Goal: Navigation & Orientation: Find specific page/section

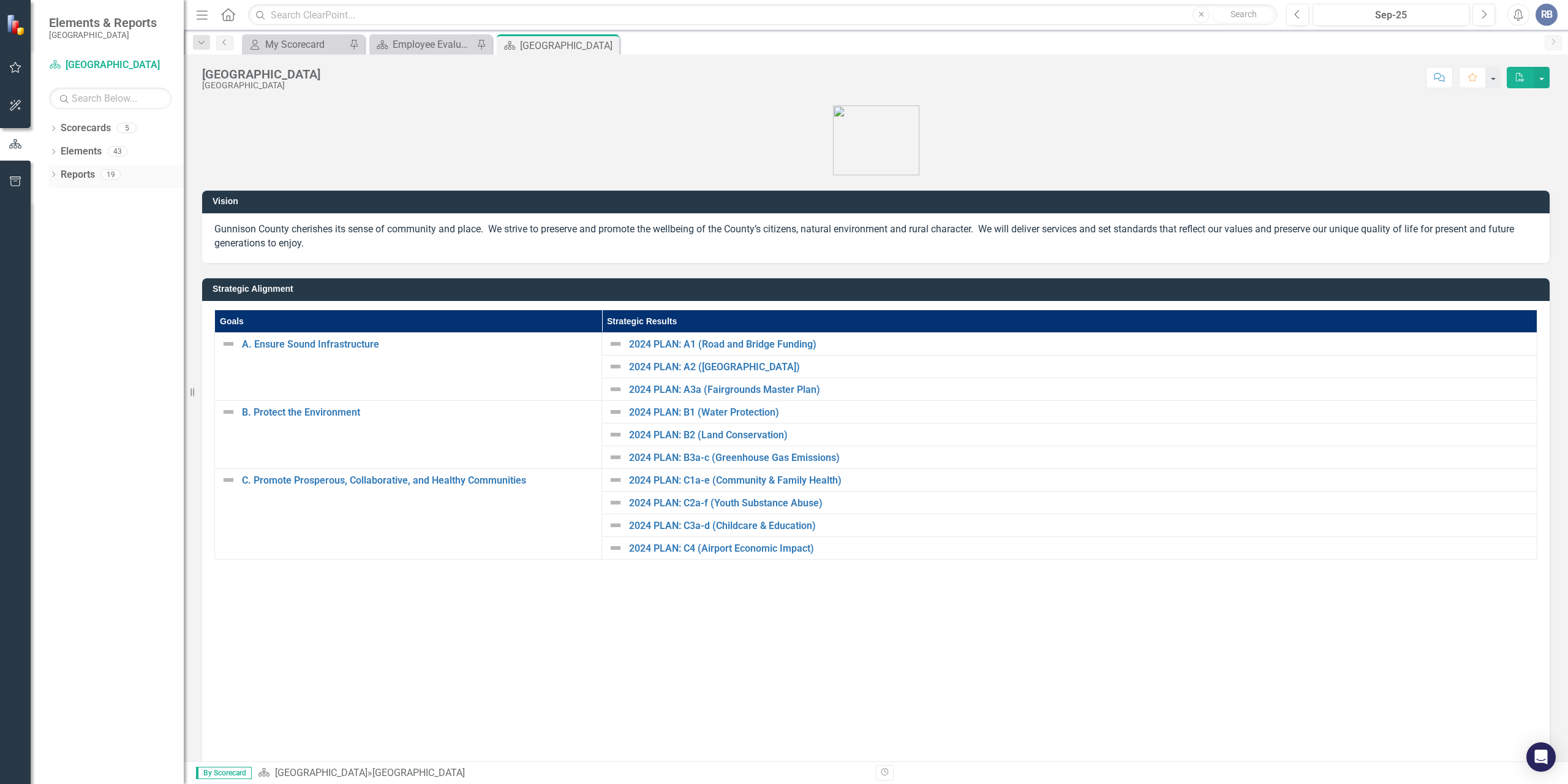
click at [55, 175] on icon at bounding box center [53, 174] width 3 height 5
click at [51, 155] on icon "Dropdown" at bounding box center [53, 152] width 9 height 6
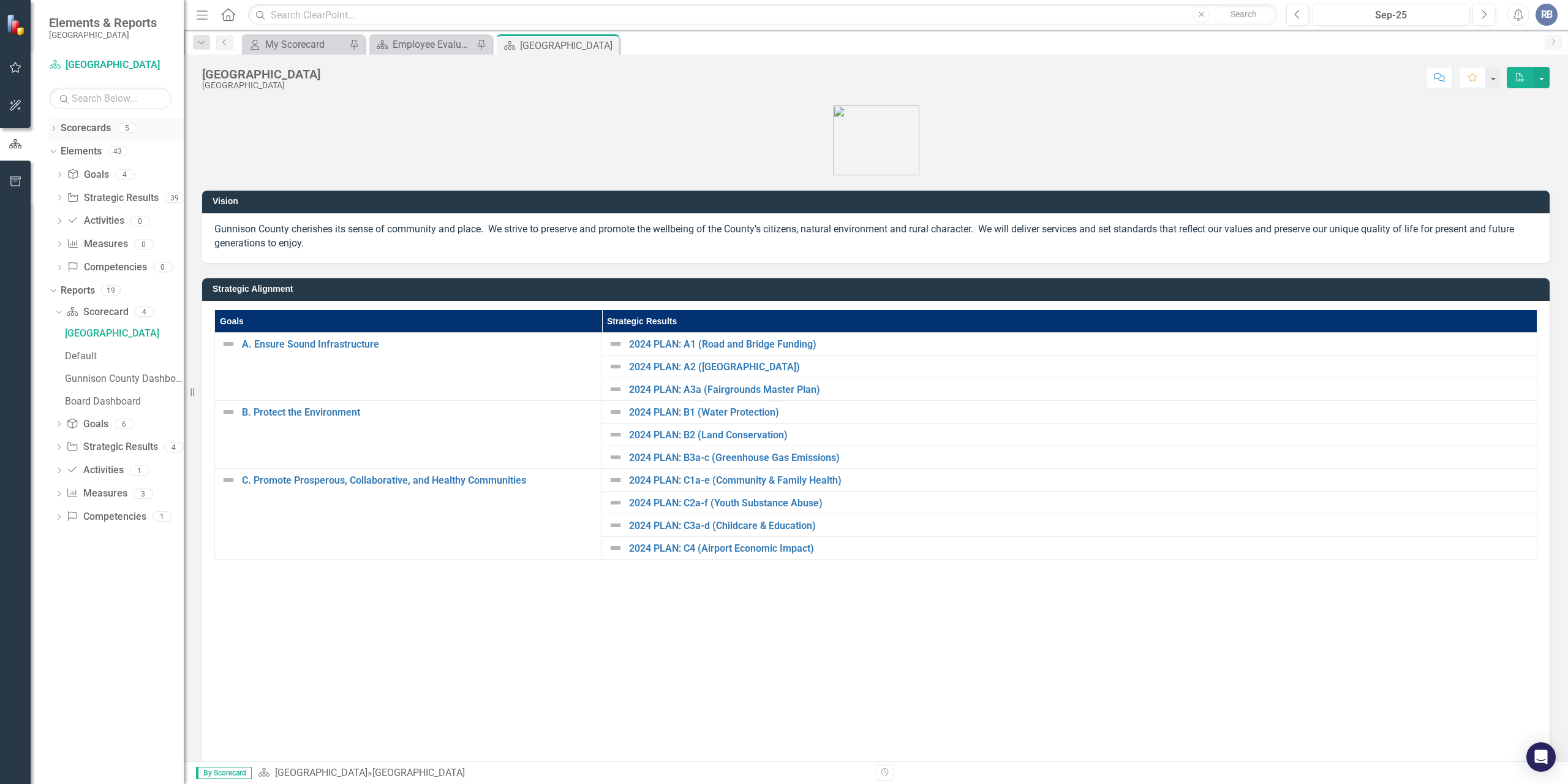
click at [52, 123] on div "Dropdown Scorecards 5" at bounding box center [116, 130] width 135 height 23
click at [55, 131] on icon "Dropdown" at bounding box center [53, 129] width 9 height 6
click at [59, 150] on icon "Dropdown" at bounding box center [59, 150] width 9 height 7
click at [74, 173] on icon at bounding box center [72, 174] width 3 height 6
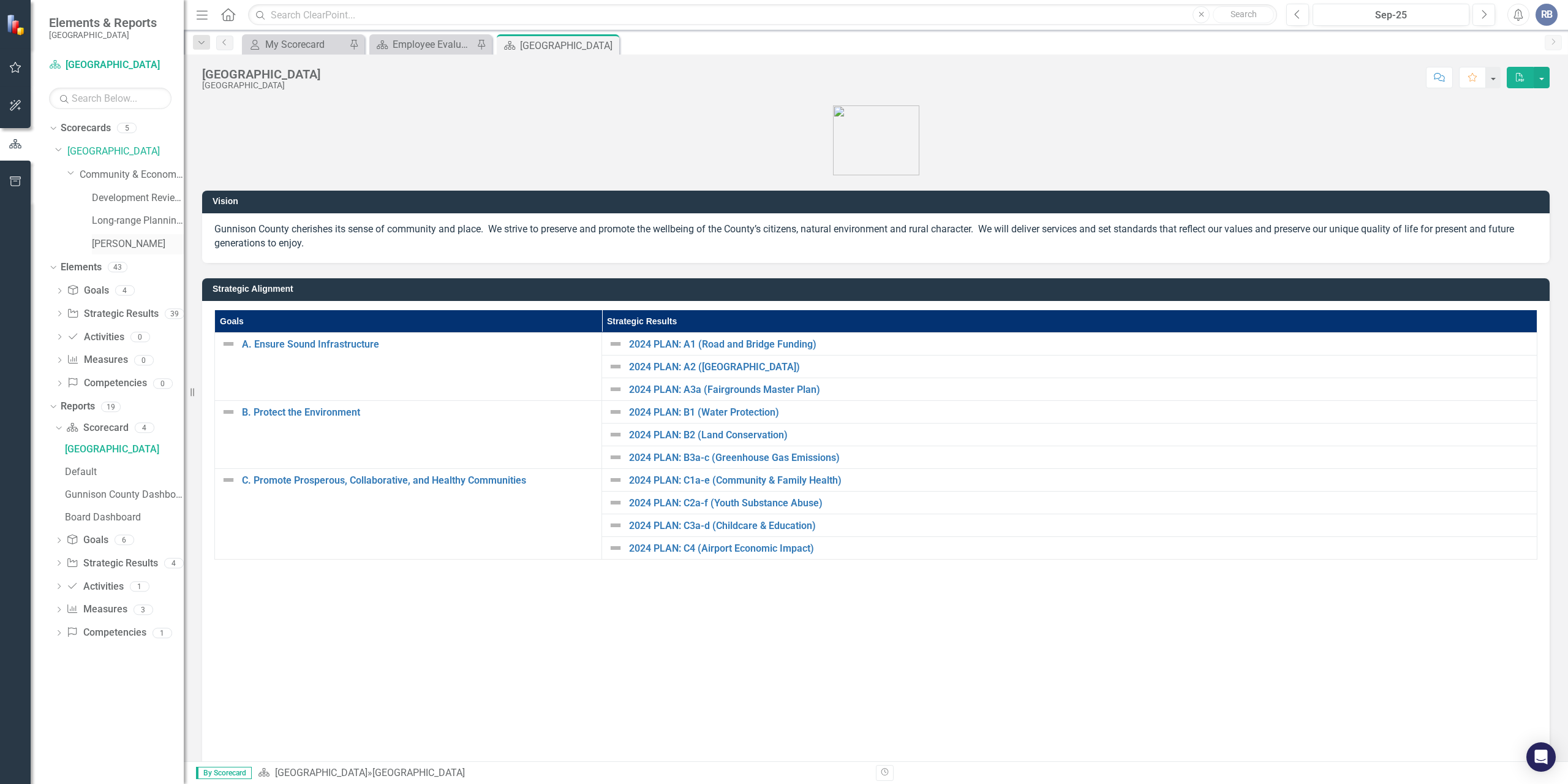
click at [125, 241] on link "[PERSON_NAME]" at bounding box center [138, 244] width 92 height 14
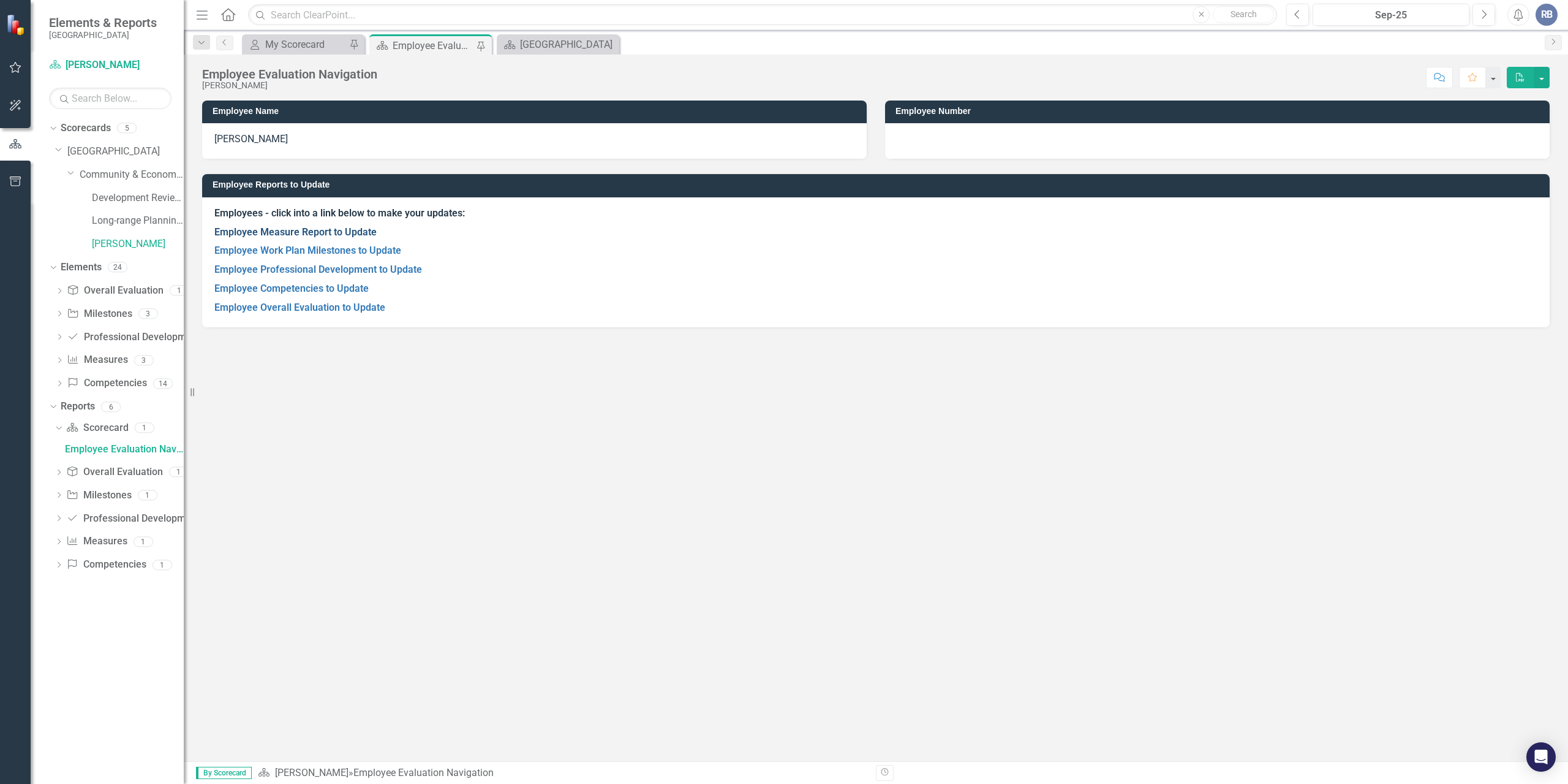
click at [317, 232] on link "Employee Measure Report to Update" at bounding box center [295, 232] width 162 height 12
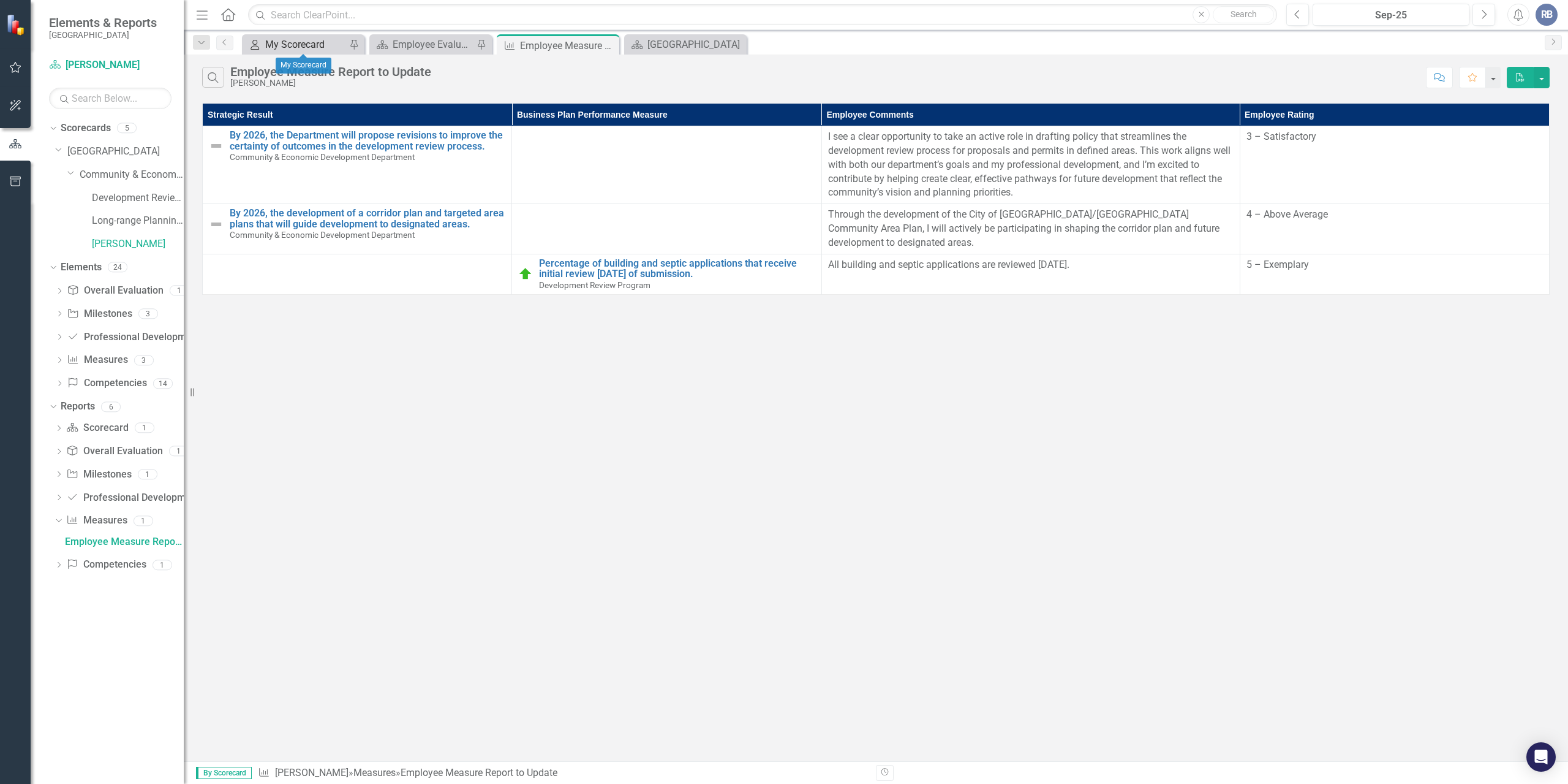
click at [312, 40] on div "My Scorecard" at bounding box center [305, 44] width 81 height 15
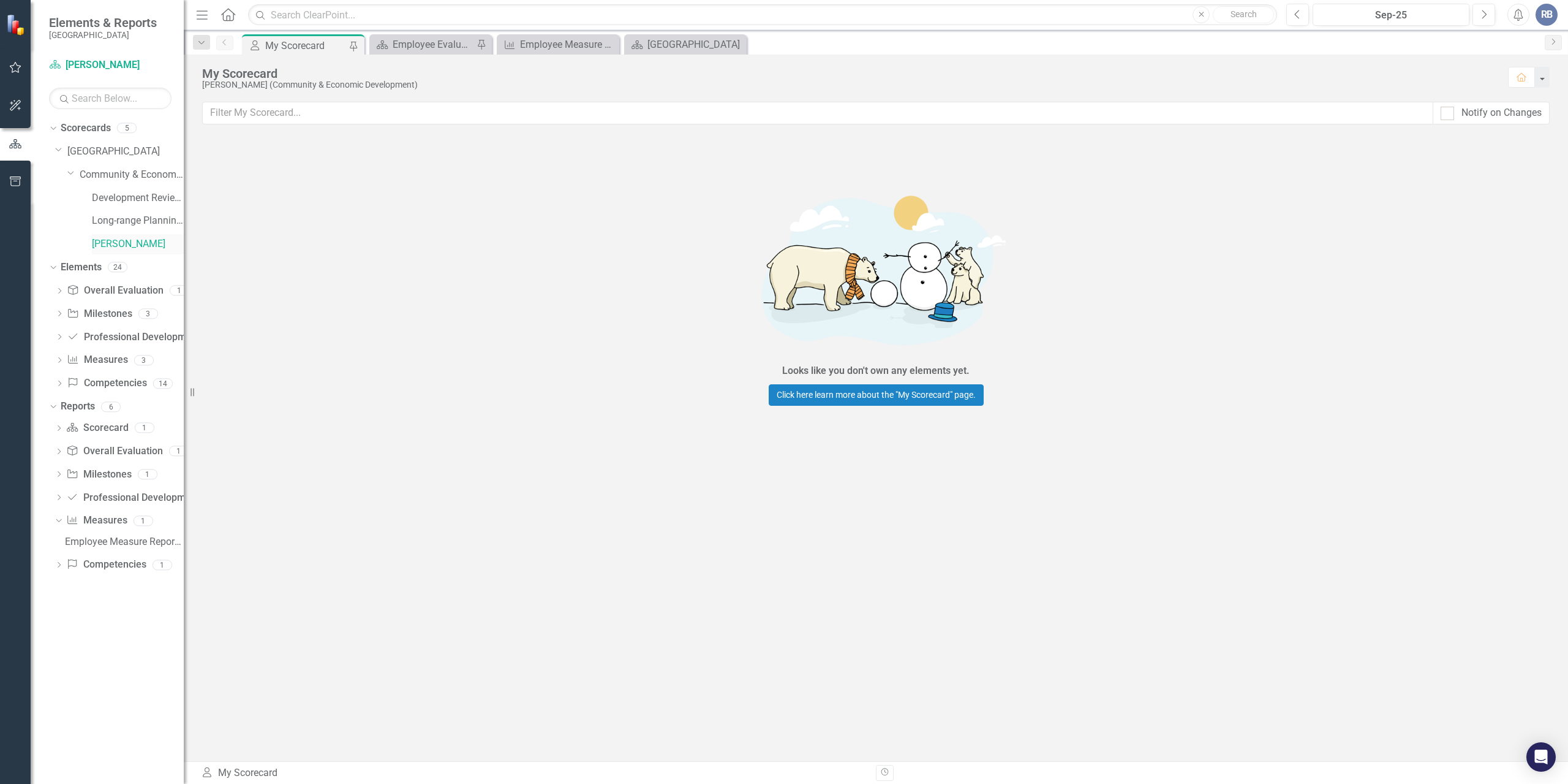
click at [126, 247] on link "[PERSON_NAME]" at bounding box center [138, 244] width 92 height 14
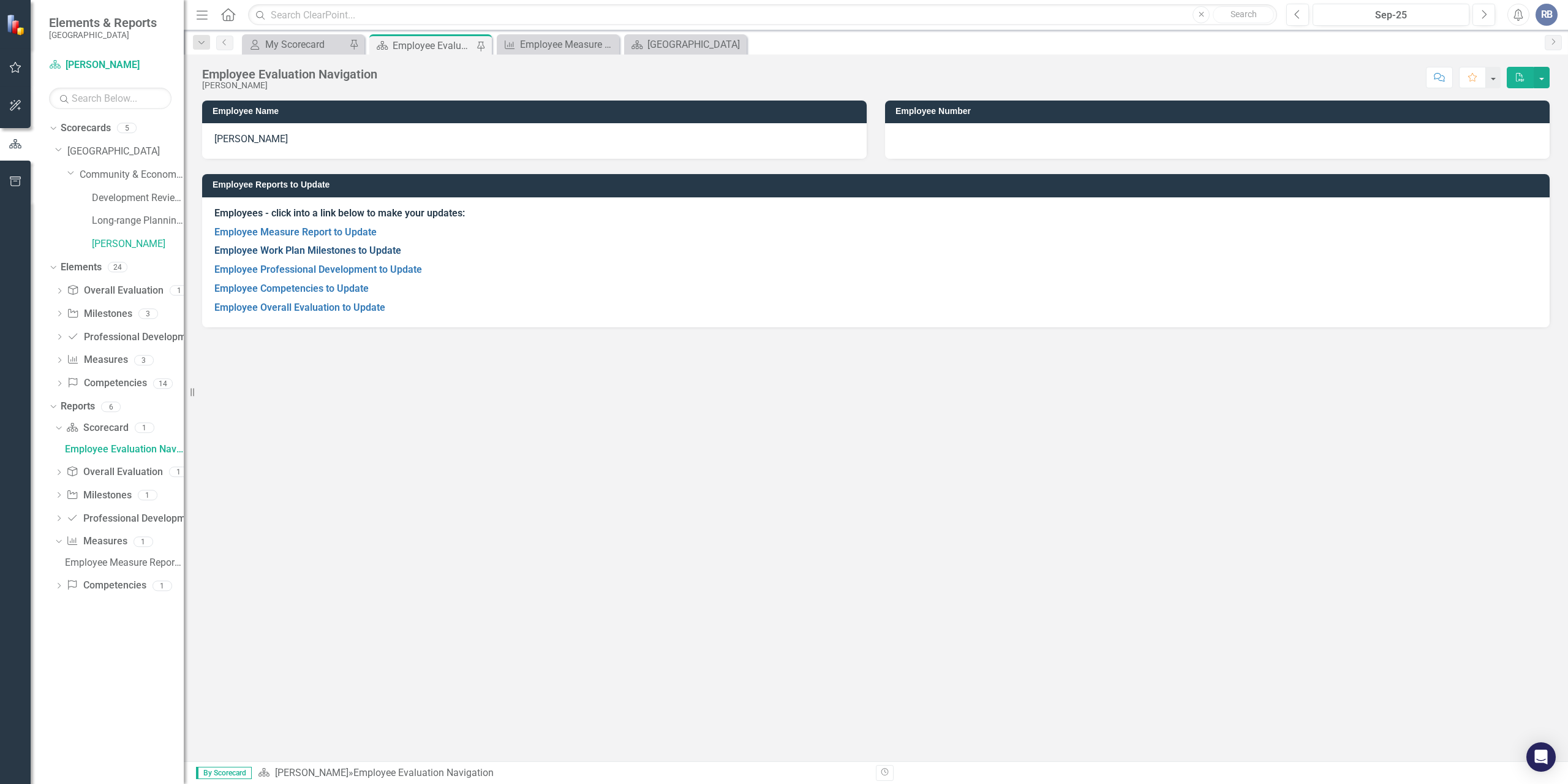
click at [294, 251] on link "Employee Work Plan Milestones to Update" at bounding box center [307, 250] width 186 height 12
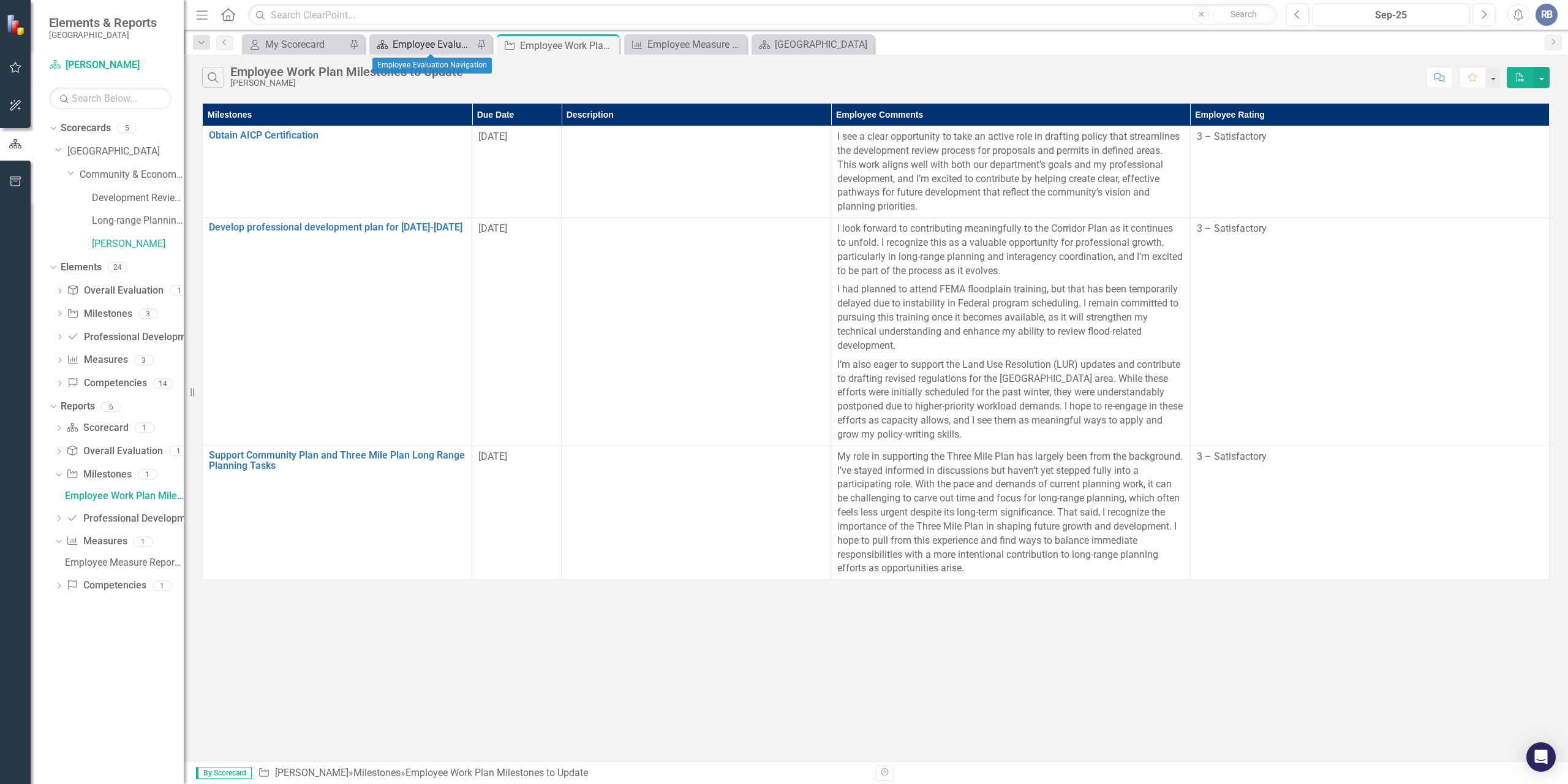
click at [422, 43] on div "Employee Evaluation Navigation" at bounding box center [433, 44] width 81 height 15
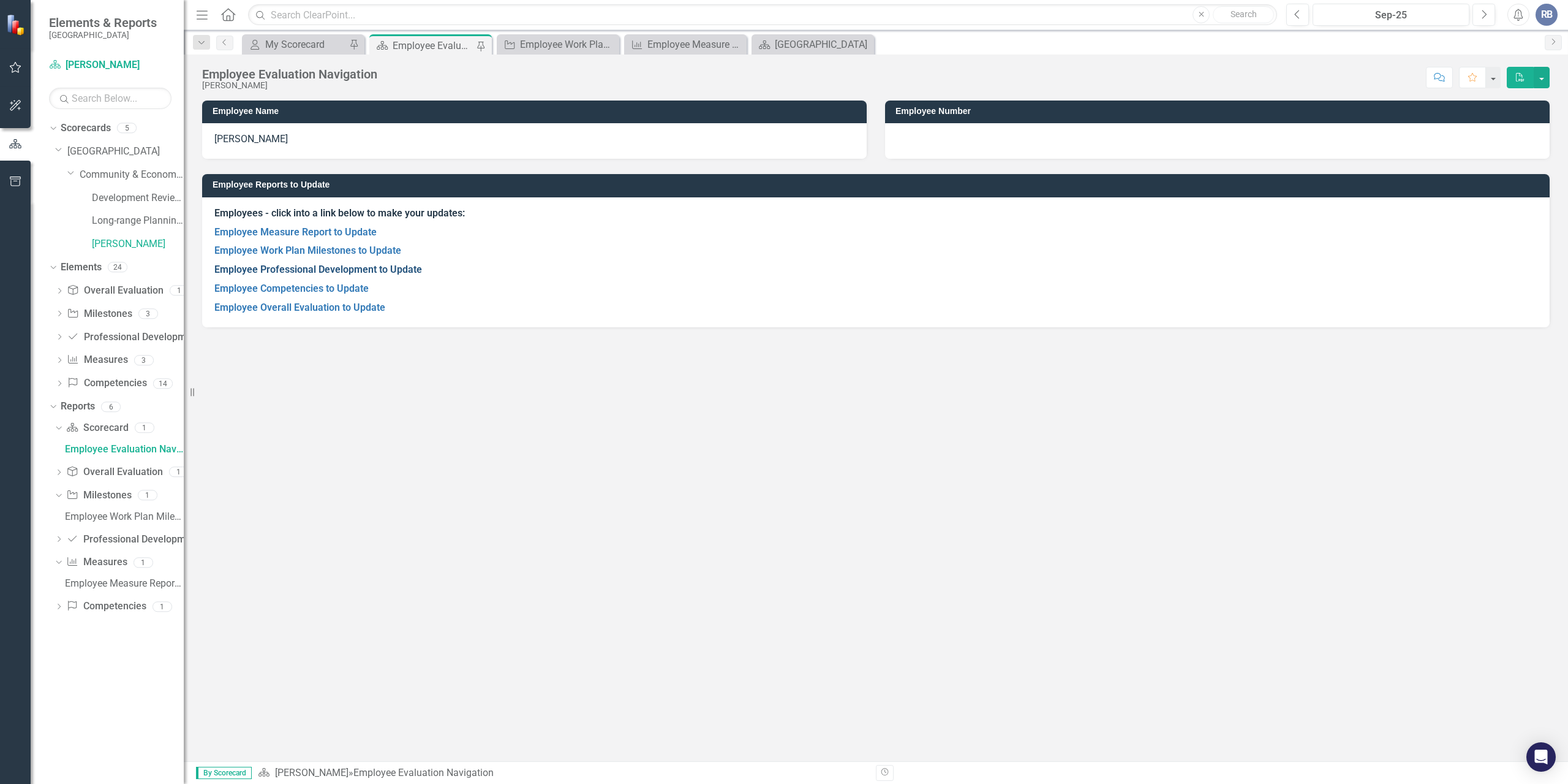
click at [287, 269] on link "Employee Professional Development to Update" at bounding box center [318, 269] width 207 height 12
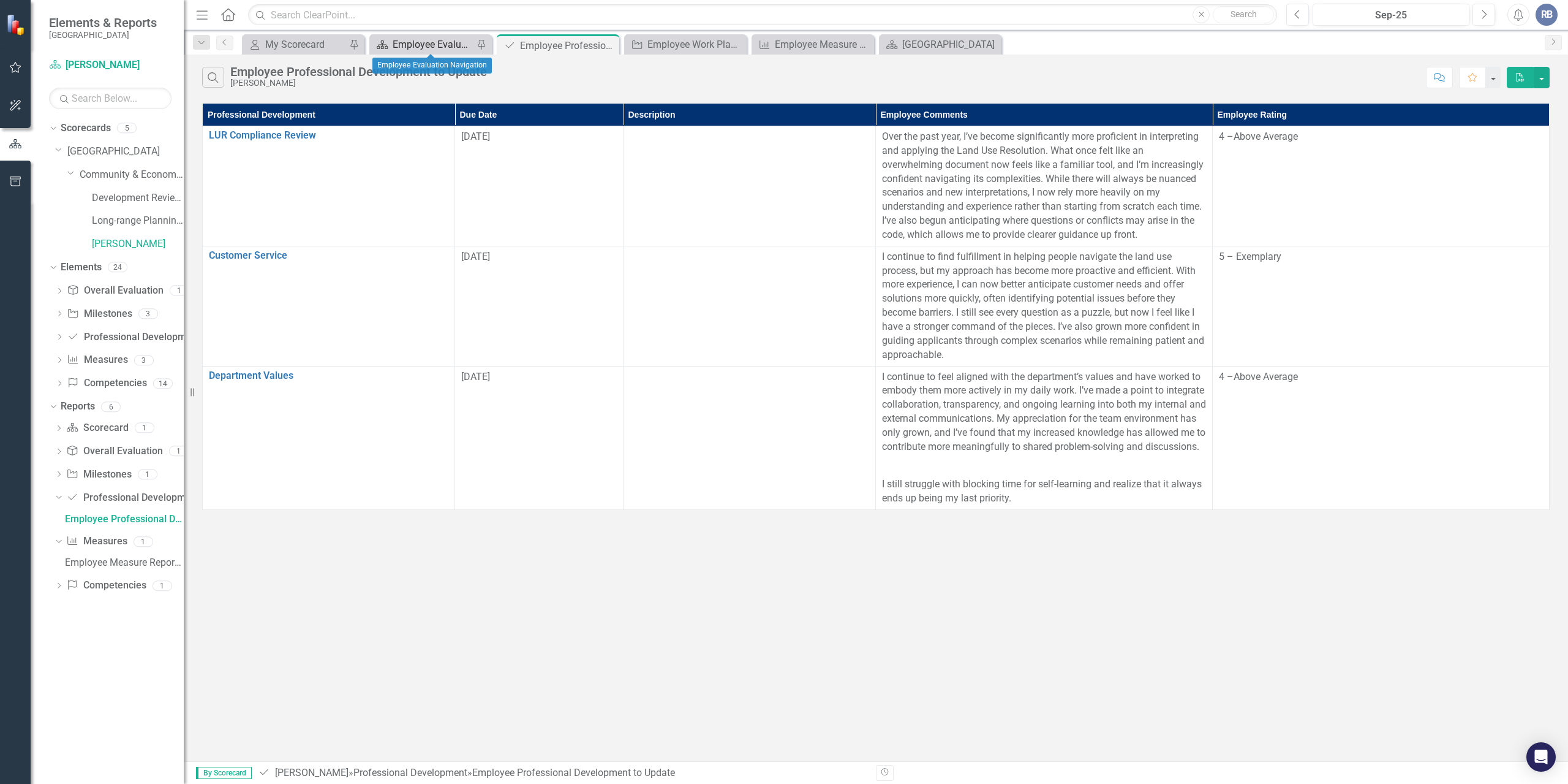
click at [421, 44] on div "Employee Evaluation Navigation" at bounding box center [433, 44] width 81 height 15
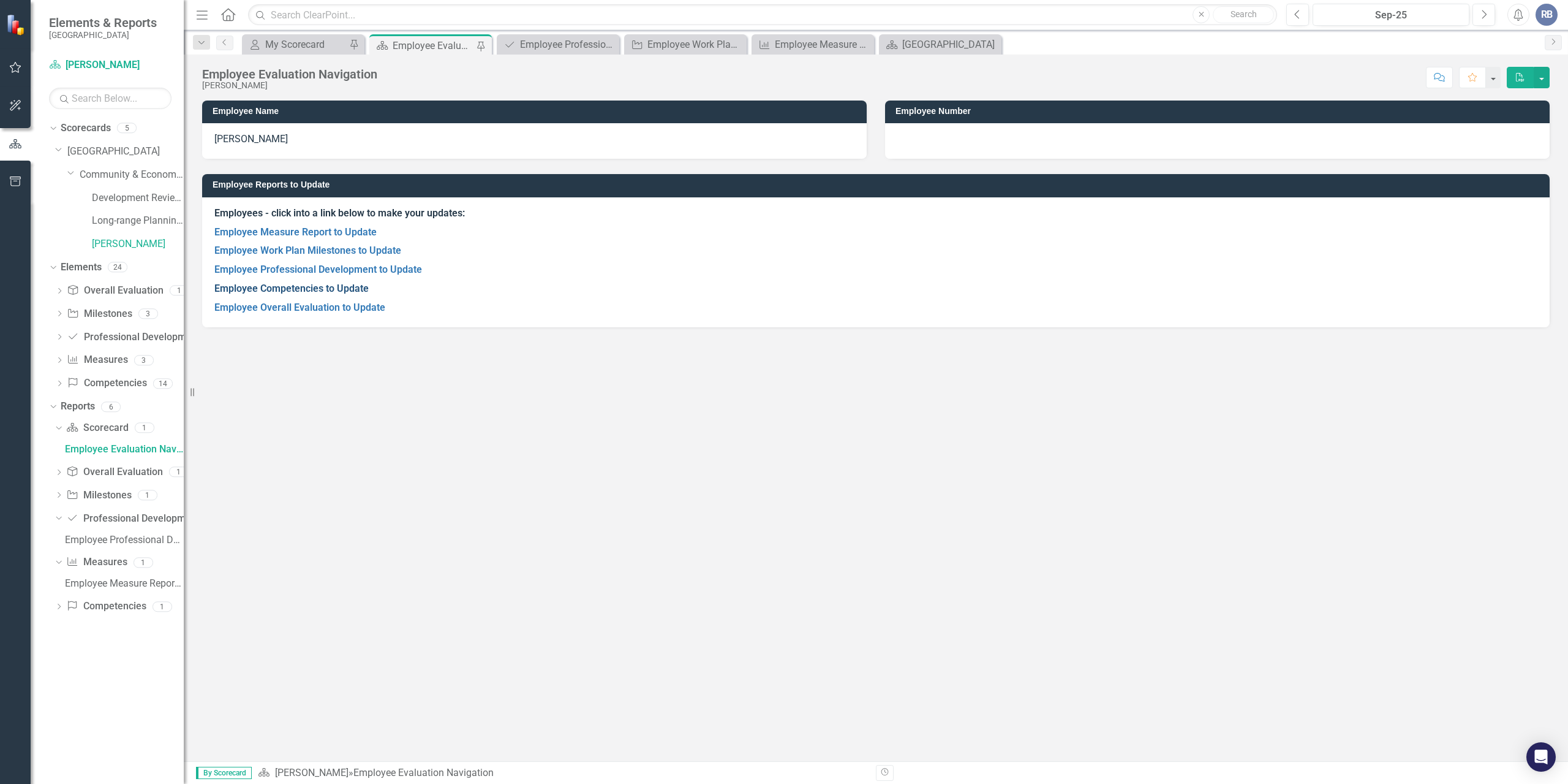
click at [322, 293] on link "Employee Competencies to Update" at bounding box center [291, 287] width 154 height 12
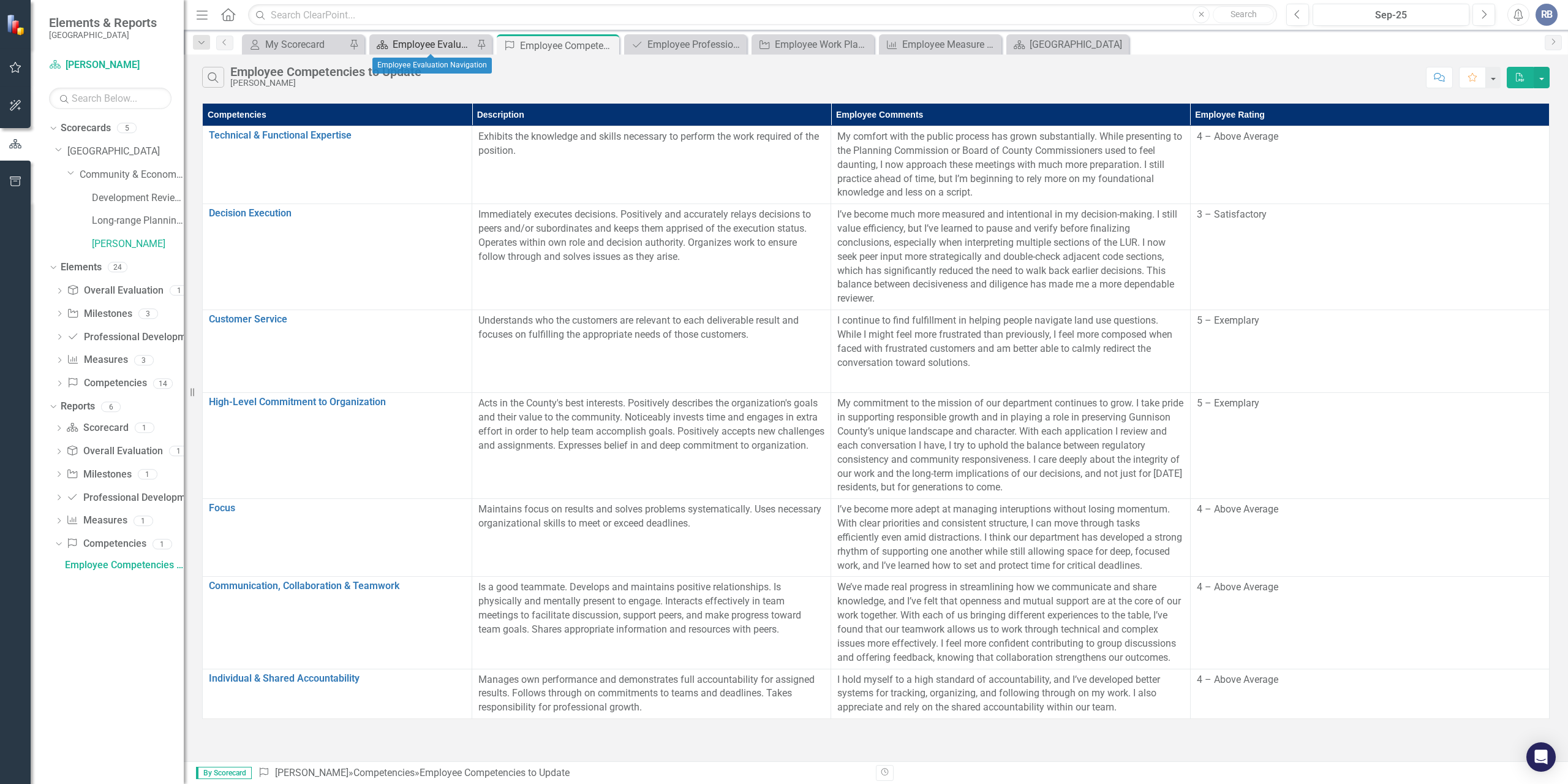
click at [437, 39] on div "Employee Evaluation Navigation" at bounding box center [433, 44] width 81 height 15
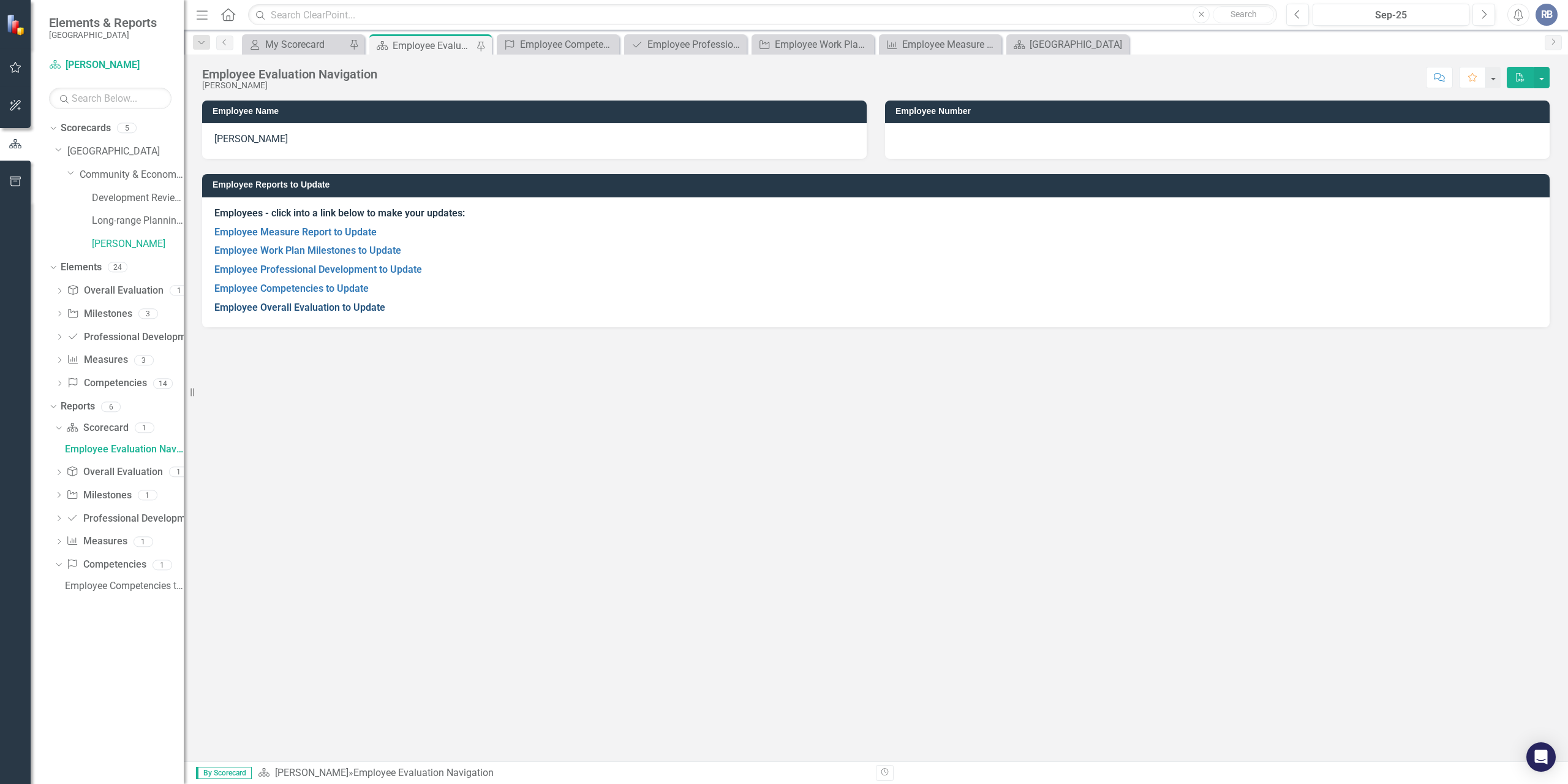
click at [329, 310] on link "Employee Overall Evaluation to Update" at bounding box center [300, 307] width 171 height 12
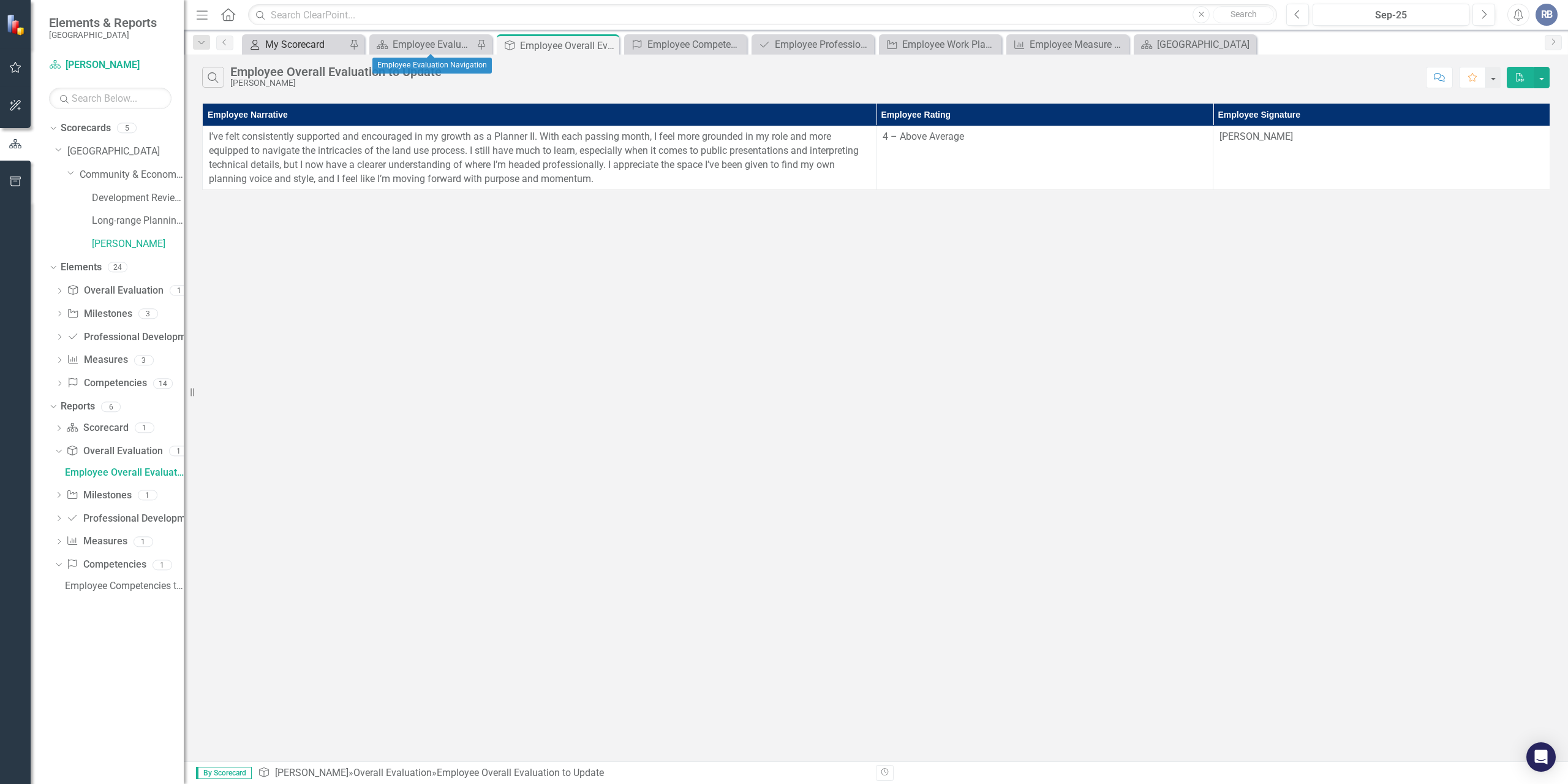
click at [300, 49] on div "My Scorecard" at bounding box center [305, 44] width 81 height 15
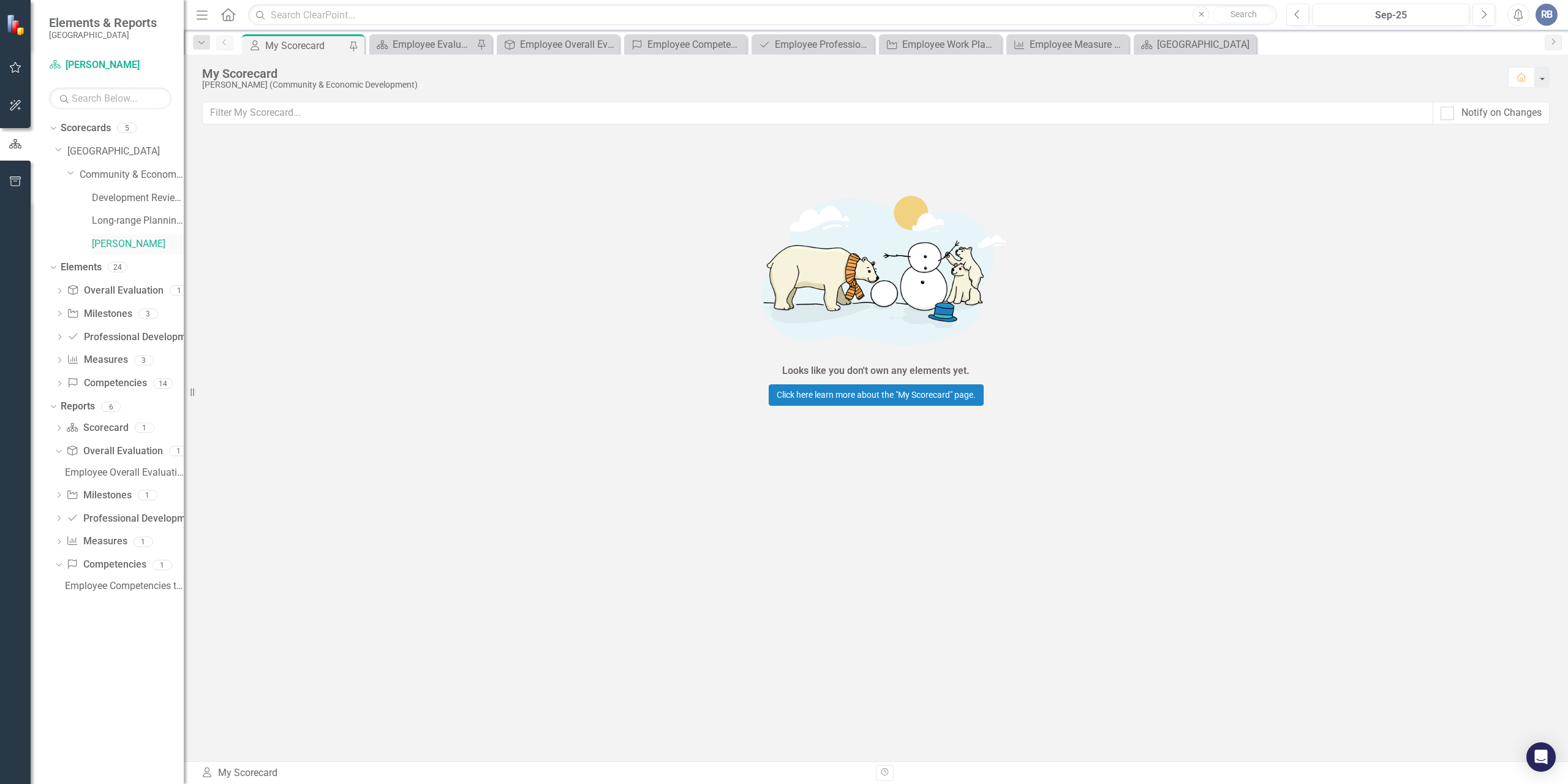
click at [127, 247] on link "[PERSON_NAME]" at bounding box center [138, 244] width 92 height 14
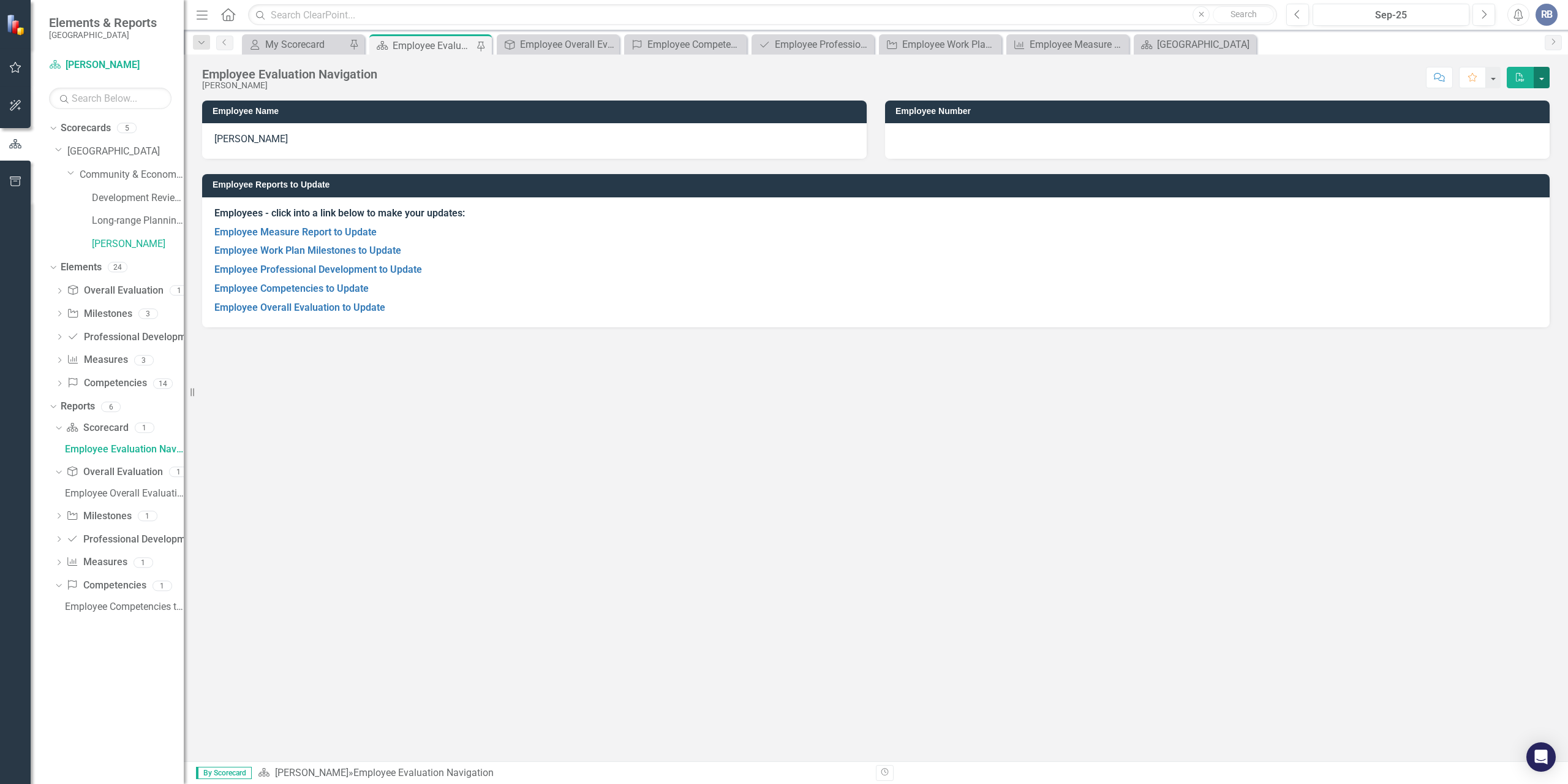
click at [1540, 78] on button "button" at bounding box center [1541, 77] width 16 height 22
click at [1114, 364] on div "Employee Name [PERSON_NAME] Employee Number Employee Reports to Update Employee…" at bounding box center [875, 431] width 1384 height 661
click at [1183, 60] on div "Employee Evaluation Navigation [PERSON_NAME] Score: N/A Sep-25 Completed Commen…" at bounding box center [875, 73] width 1384 height 37
click at [1182, 47] on div "[GEOGRAPHIC_DATA]" at bounding box center [1197, 44] width 81 height 15
